Goal: Information Seeking & Learning: Learn about a topic

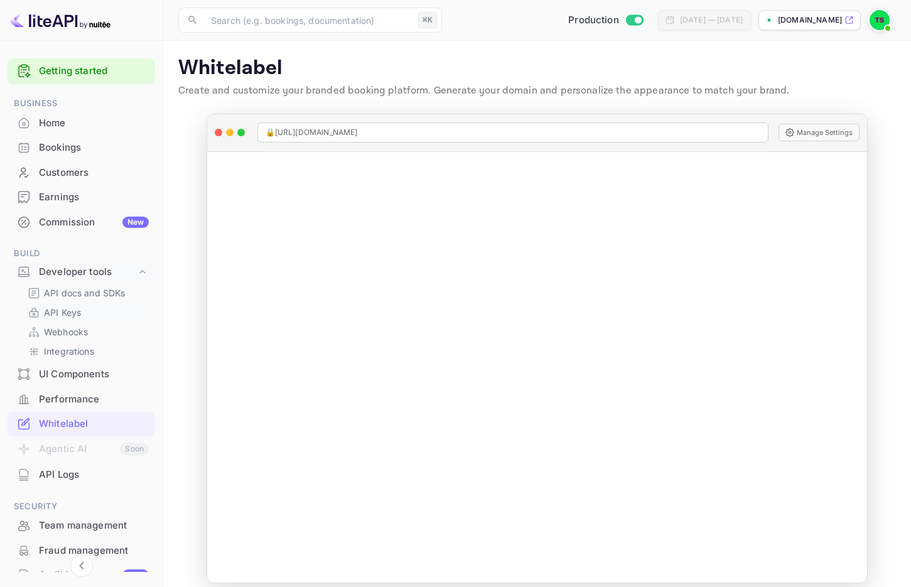
click at [97, 312] on link "API Keys" at bounding box center [86, 312] width 117 height 13
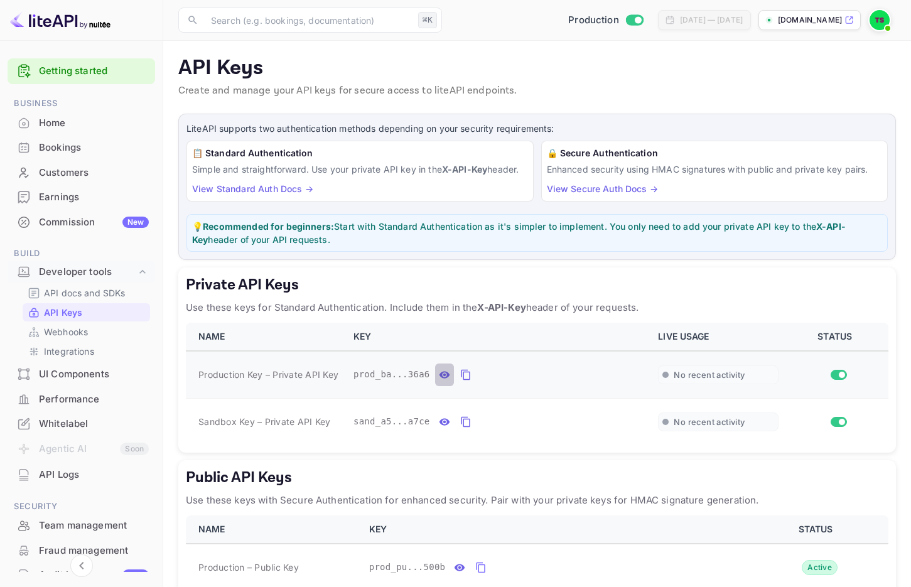
click at [443, 377] on icon "private api keys table" at bounding box center [444, 374] width 11 height 7
click at [616, 374] on icon "private api keys table" at bounding box center [612, 374] width 11 height 15
click at [444, 422] on icon "private api keys table" at bounding box center [444, 421] width 11 height 7
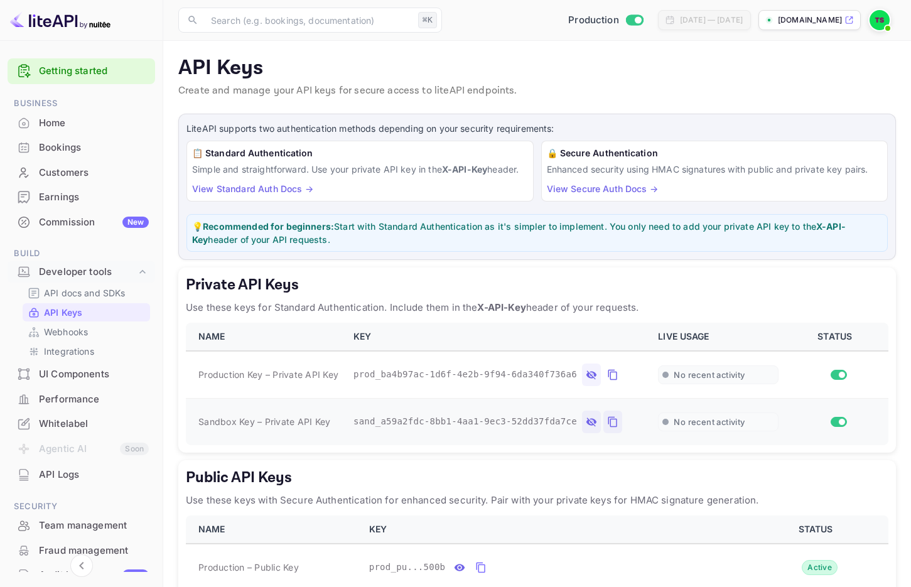
click at [616, 424] on icon "private api keys table" at bounding box center [612, 422] width 9 height 11
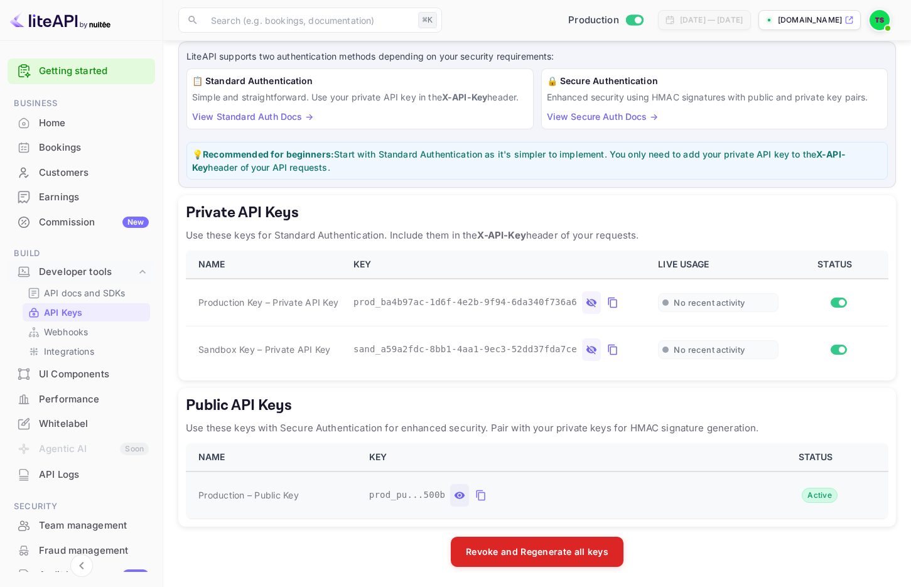
click at [456, 493] on icon "public api keys table" at bounding box center [459, 494] width 11 height 7
click at [663, 498] on icon "public api keys table" at bounding box center [666, 495] width 9 height 11
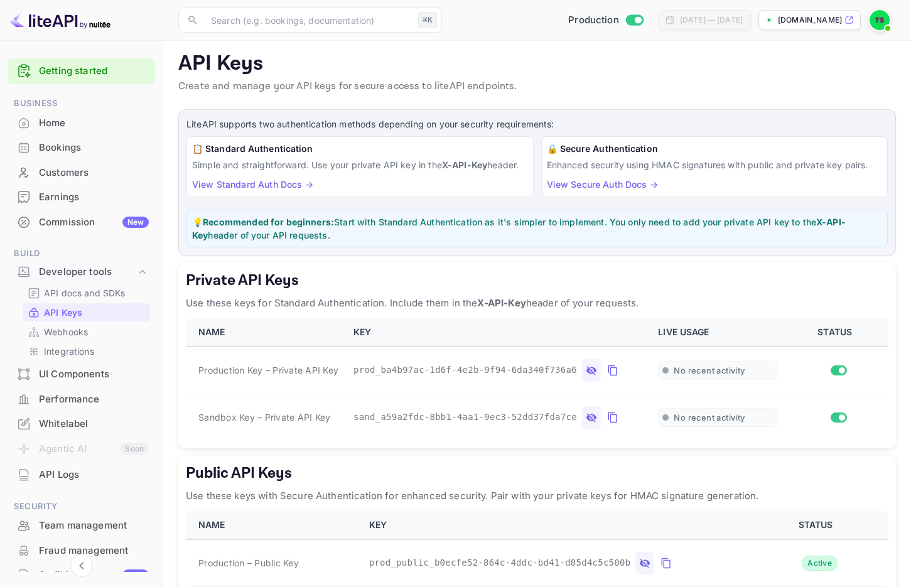
scroll to position [0, 0]
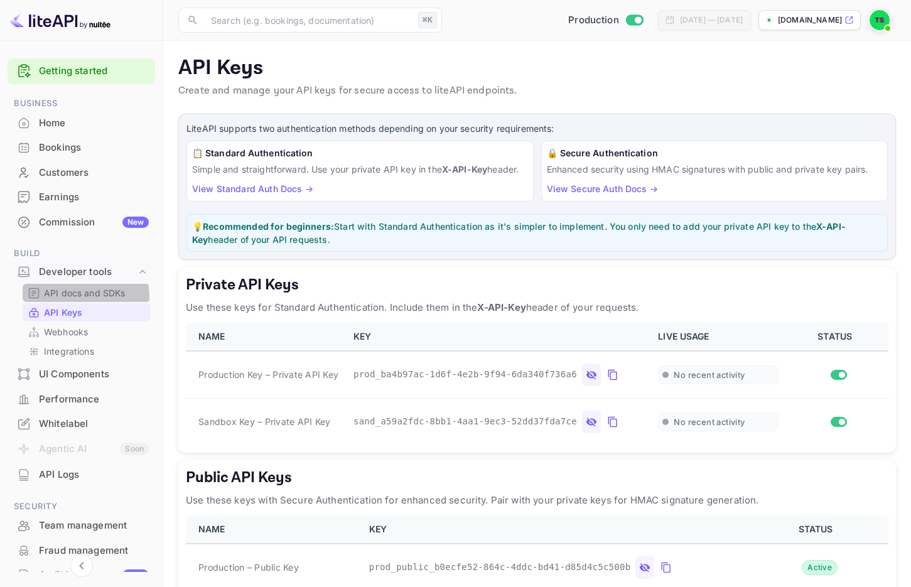
click at [83, 296] on p "API docs and SDKs" at bounding box center [85, 292] width 82 height 13
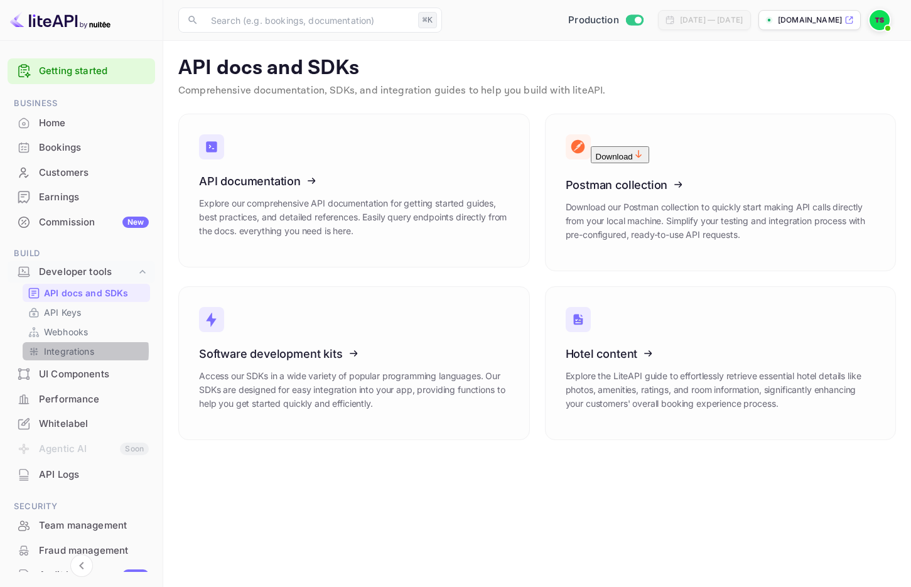
click at [65, 351] on p "Integrations" at bounding box center [69, 351] width 50 height 13
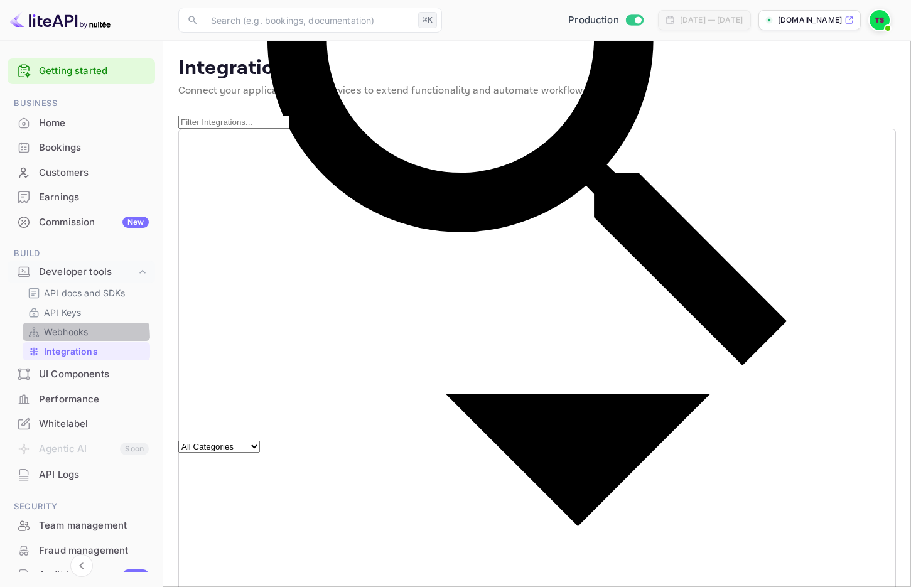
click at [70, 338] on div "Webhooks" at bounding box center [86, 332] width 127 height 18
click at [72, 354] on p "Integrations" at bounding box center [71, 351] width 54 height 13
click at [77, 369] on div "UI Components" at bounding box center [94, 374] width 110 height 14
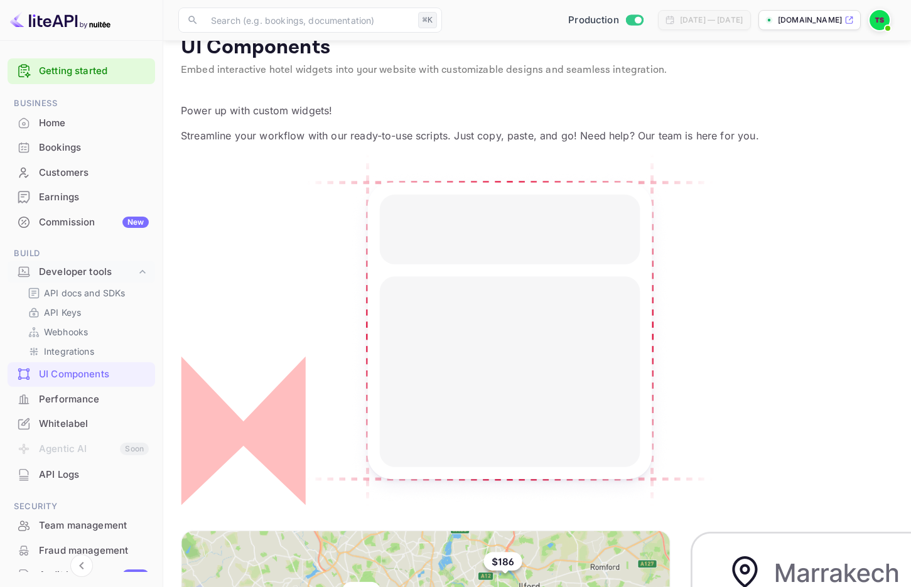
scroll to position [26, 0]
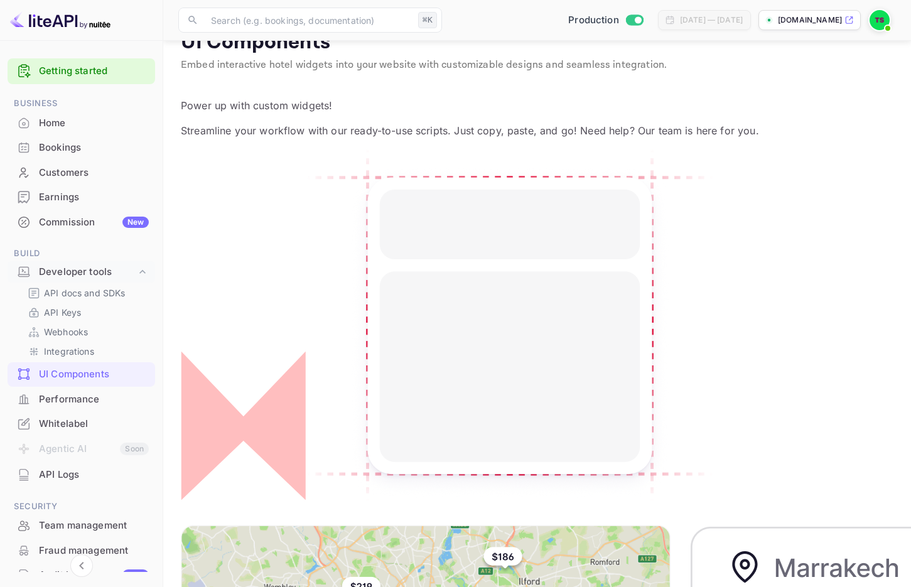
click at [94, 292] on p "API docs and SDKs" at bounding box center [85, 292] width 82 height 13
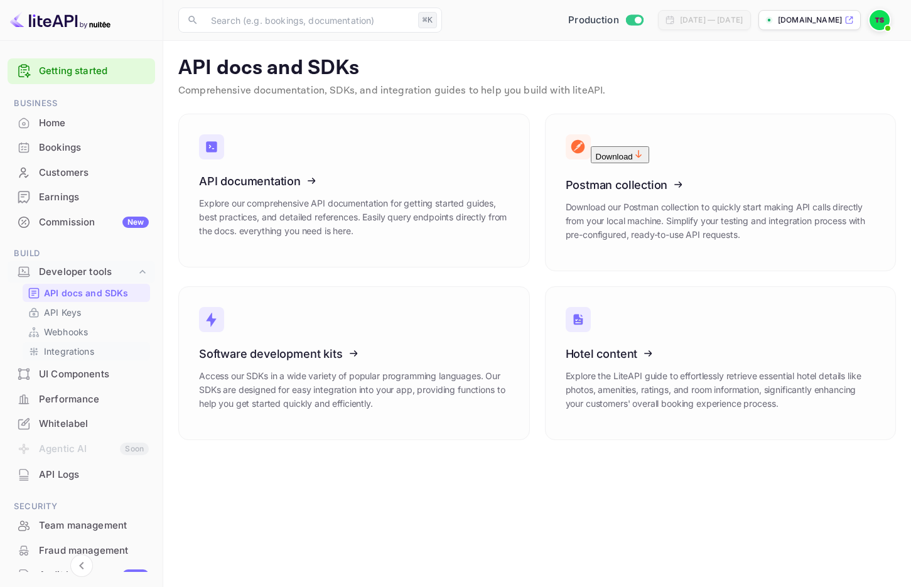
click at [77, 353] on p "Integrations" at bounding box center [69, 351] width 50 height 13
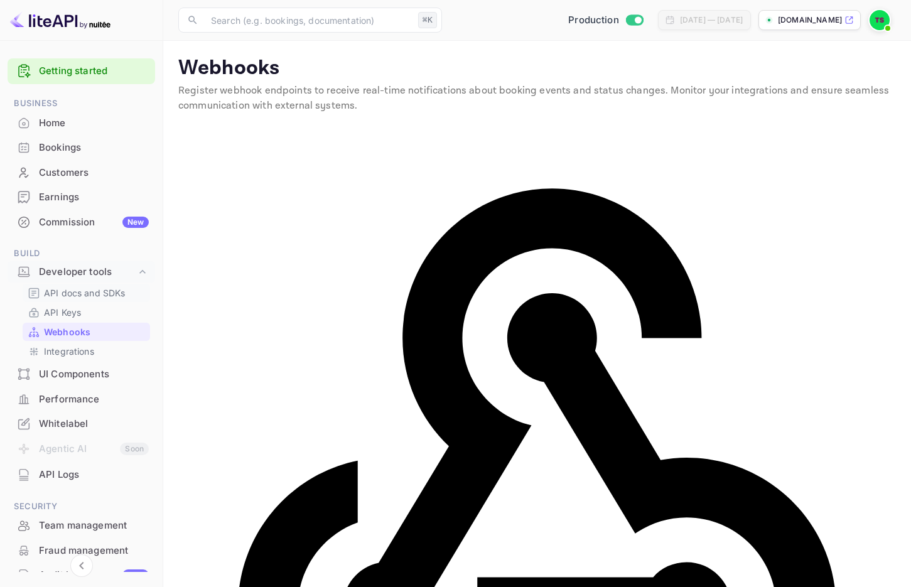
click at [129, 289] on link "API docs and SDKs" at bounding box center [86, 292] width 117 height 13
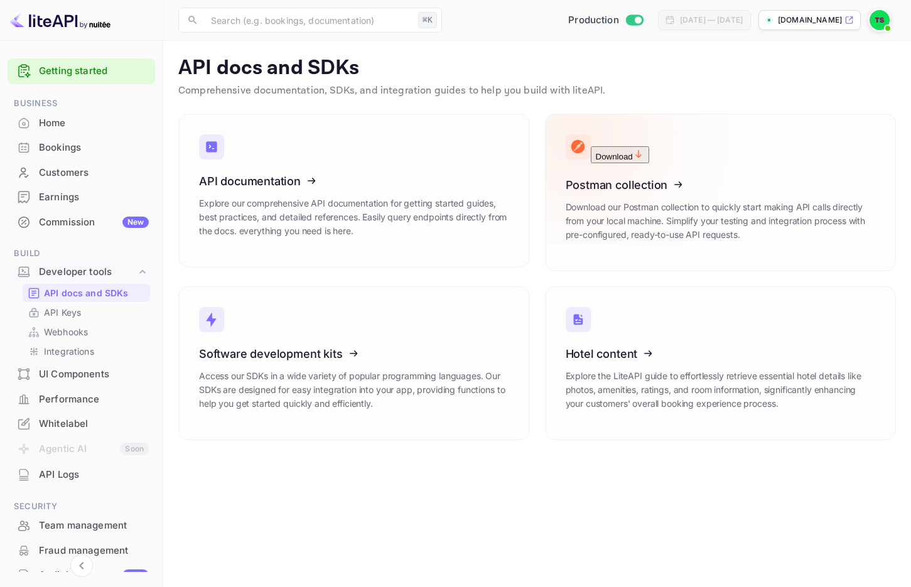
click at [645, 182] on icon at bounding box center [642, 178] width 195 height 129
click at [649, 147] on button "Download" at bounding box center [620, 154] width 58 height 17
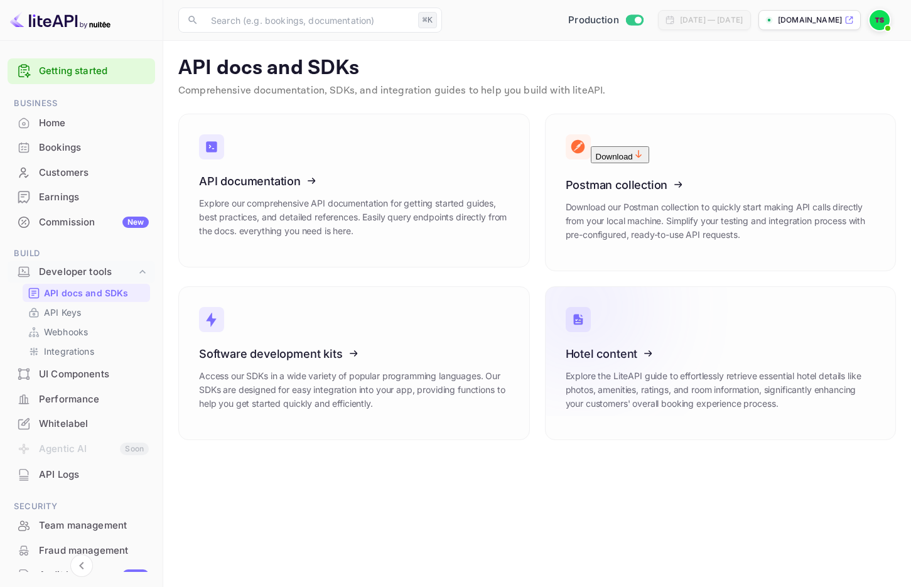
click at [571, 345] on icon at bounding box center [642, 351] width 195 height 129
